Goal: Navigation & Orientation: Go to known website

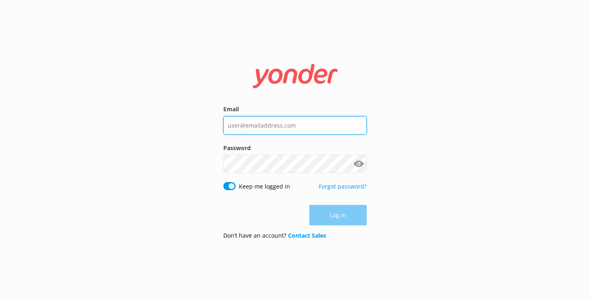
click at [276, 129] on input "Email" at bounding box center [294, 125] width 143 height 18
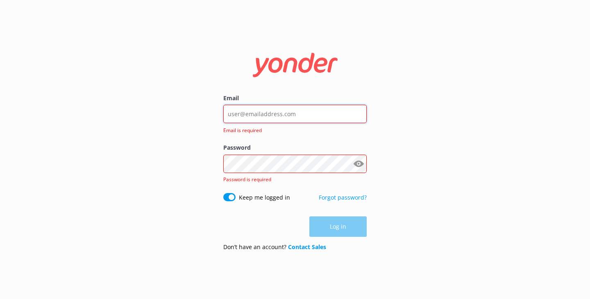
type input "[EMAIL_ADDRESS][DOMAIN_NAME]"
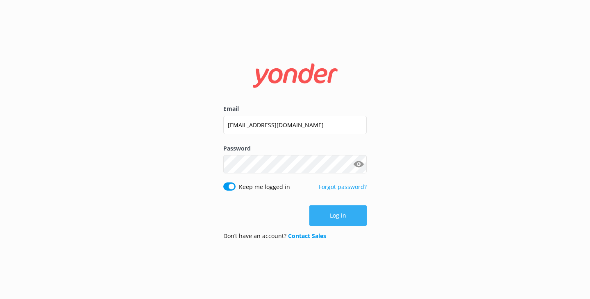
click at [350, 211] on button "Log in" at bounding box center [337, 216] width 57 height 20
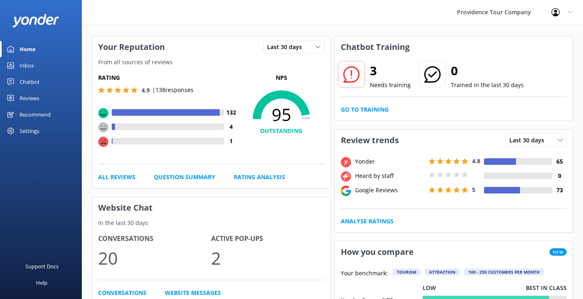
scroll to position [41, 0]
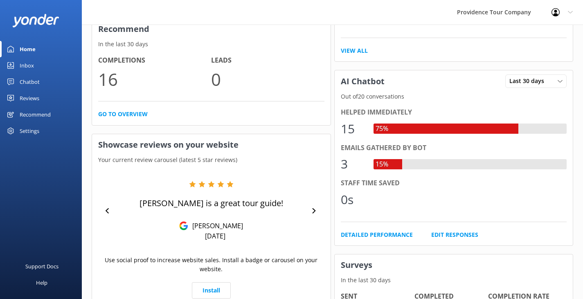
drag, startPoint x: 244, startPoint y: 83, endPoint x: 248, endPoint y: 99, distance: 17.2
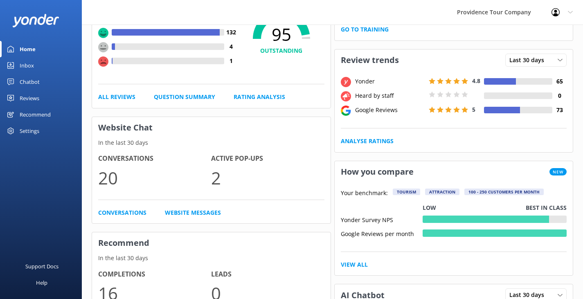
scroll to position [0, 0]
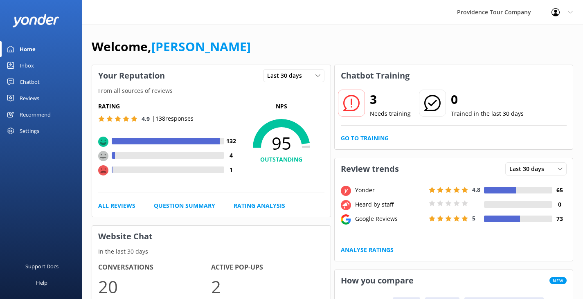
drag, startPoint x: 246, startPoint y: 176, endPoint x: 229, endPoint y: 116, distance: 62.1
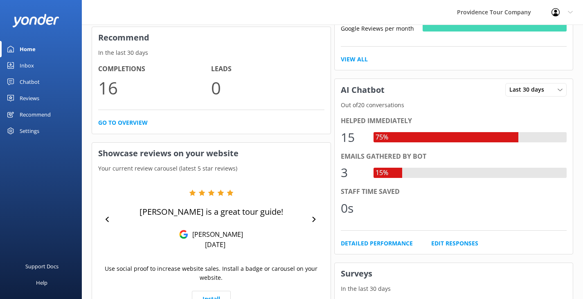
scroll to position [479, 0]
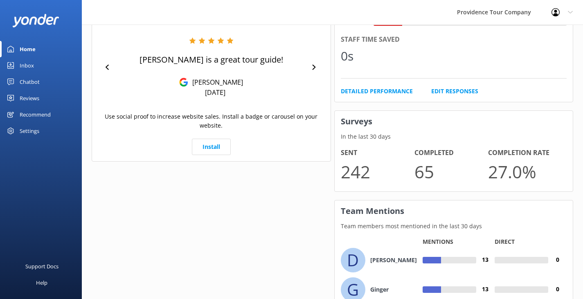
drag, startPoint x: 224, startPoint y: 99, endPoint x: 253, endPoint y: 156, distance: 62.8
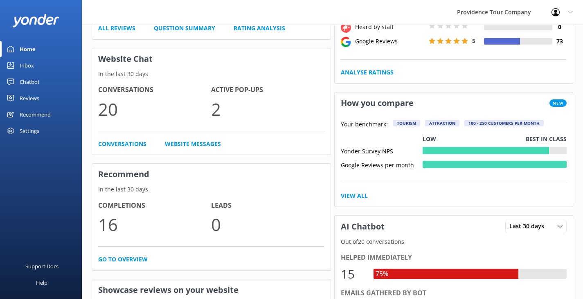
scroll to position [5, 0]
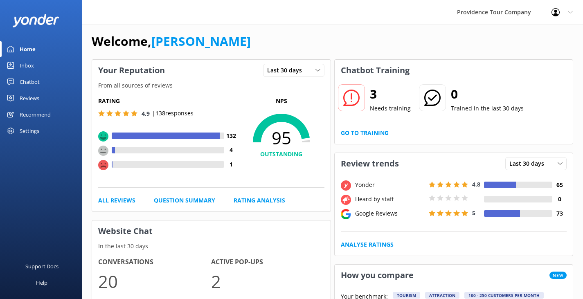
drag, startPoint x: 275, startPoint y: 208, endPoint x: 253, endPoint y: 120, distance: 90.7
